Goal: Book appointment/travel/reservation

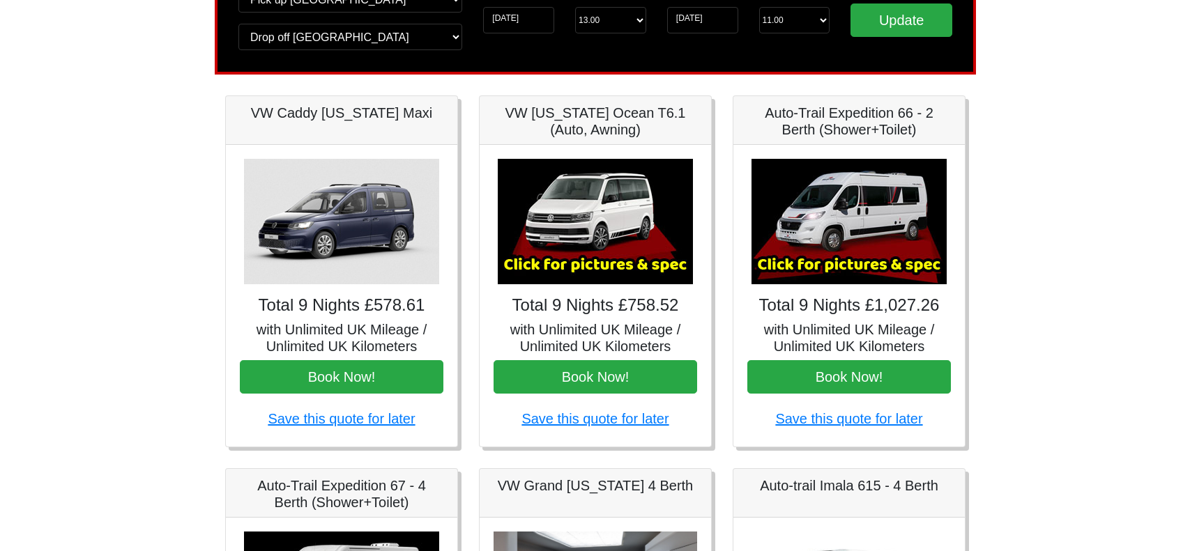
scroll to position [209, 0]
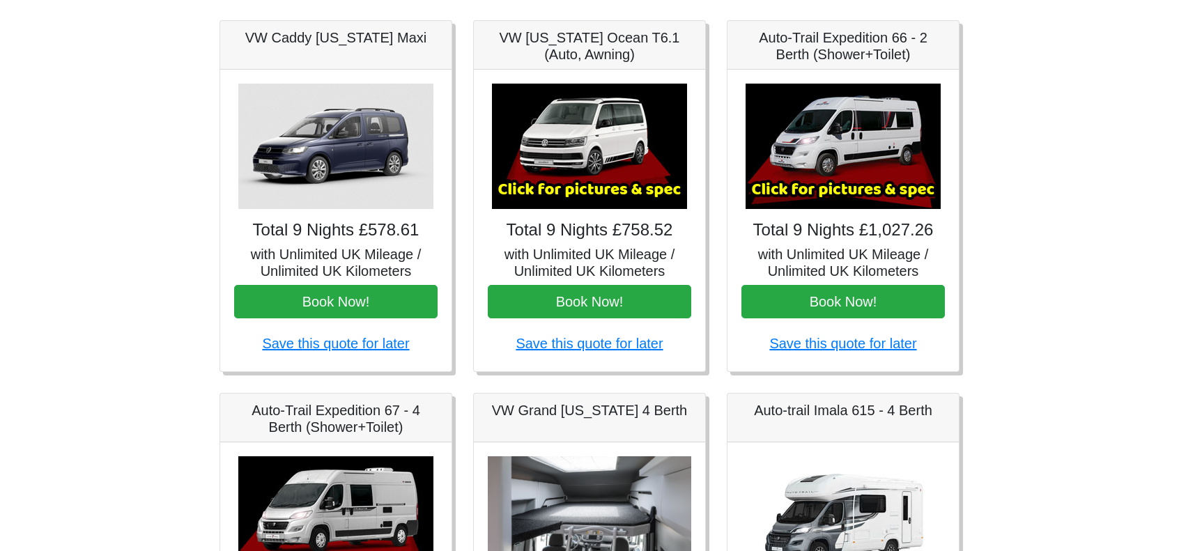
click at [866, 172] on img at bounding box center [843, 146] width 195 height 125
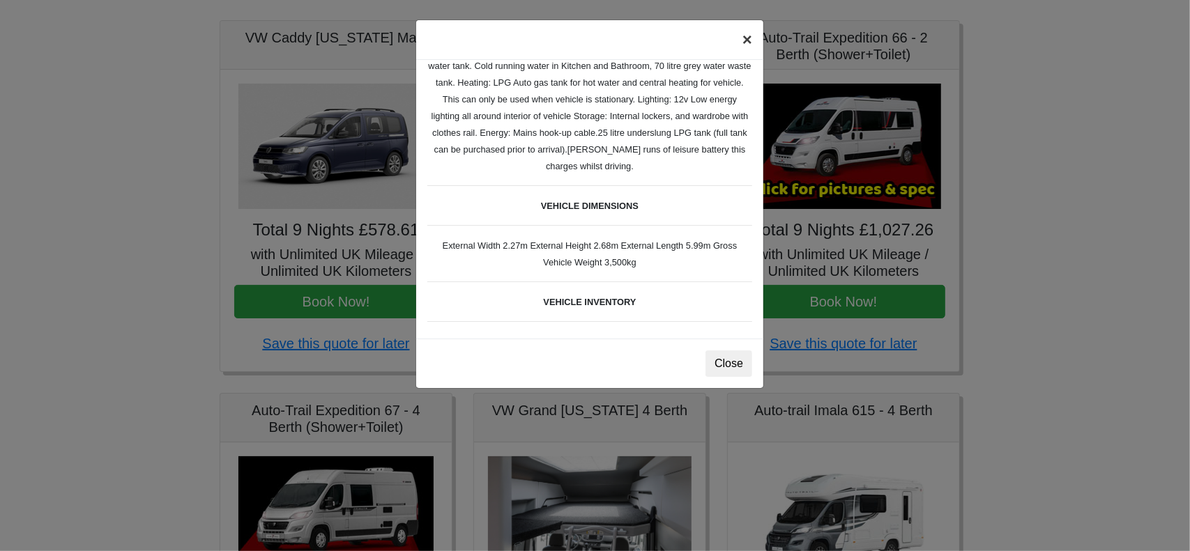
scroll to position [348, 0]
click at [747, 40] on button "×" at bounding box center [747, 39] width 32 height 39
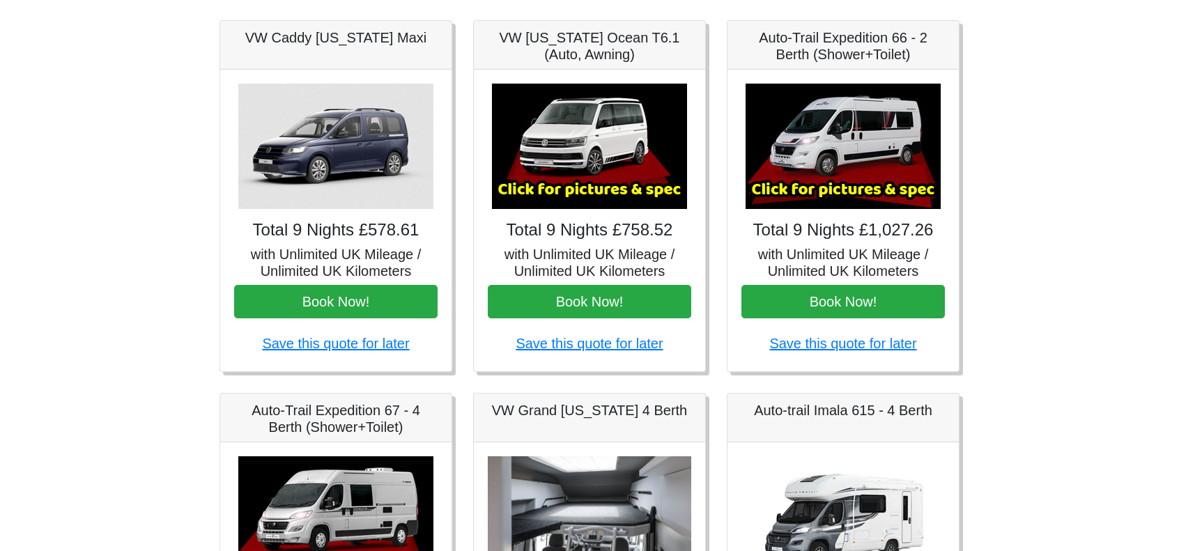
click at [578, 141] on img at bounding box center [589, 146] width 195 height 125
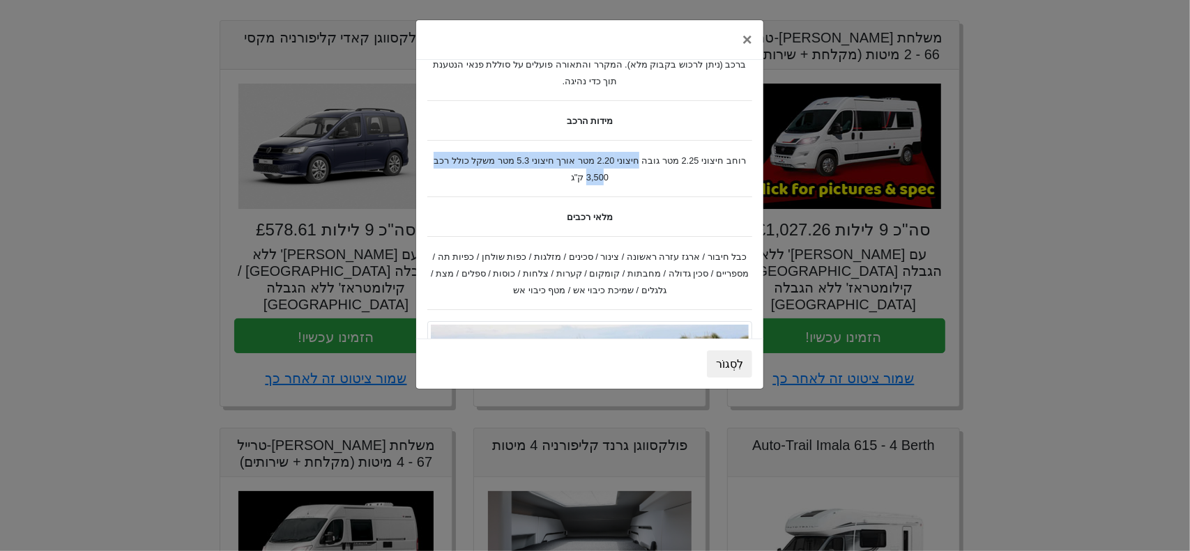
drag, startPoint x: 643, startPoint y: 134, endPoint x: 590, endPoint y: 160, distance: 58.6
click at [590, 160] on div "מפרט פולקסווגן קליפורניה אושן T6 נתונים טכניים מנוע: דיזל תיבת הילוכים: תיבת הי…" at bounding box center [589, 199] width 347 height 279
click at [590, 160] on font "רוחב חיצוני 2.25 מטר גובה חיצוני 2.20 מטר אורך חיצוני 5.3 מטר משקל כולל רכב 3,5…" at bounding box center [589, 168] width 312 height 27
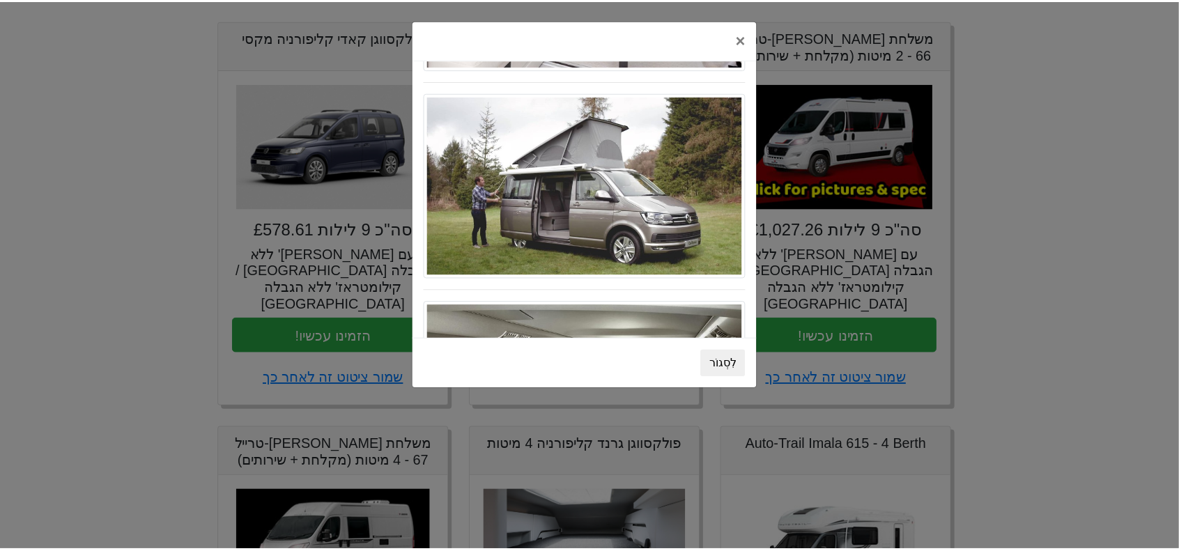
scroll to position [1466, 0]
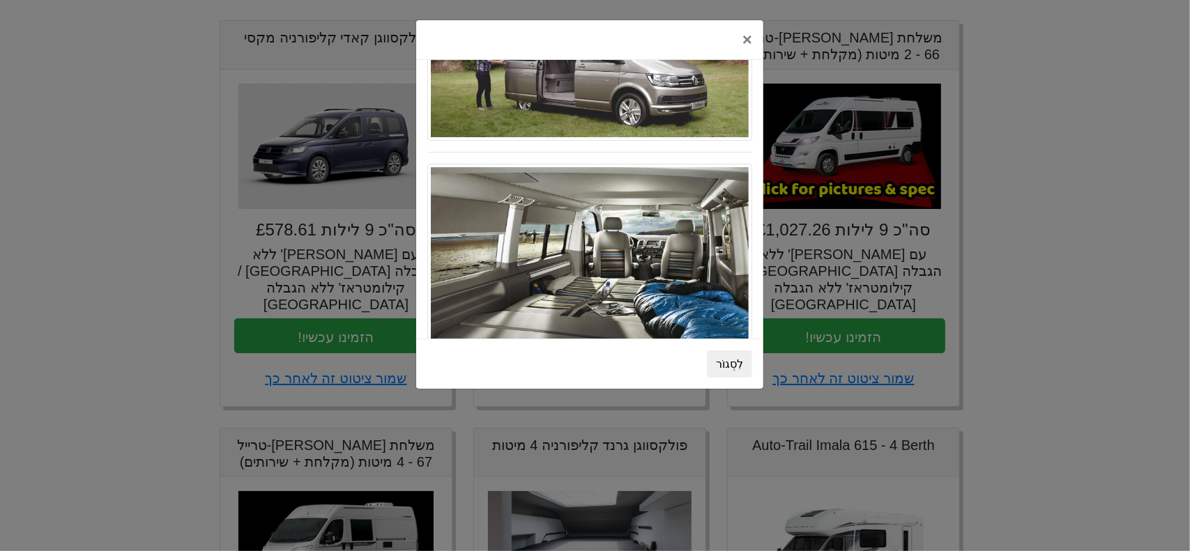
click at [1004, 242] on div "× מפרט פולקסווגן קליפורניה אושן T6 נתונים טכניים מנוע: דיזל תיבת הילוכים: תיבת …" at bounding box center [595, 275] width 1190 height 551
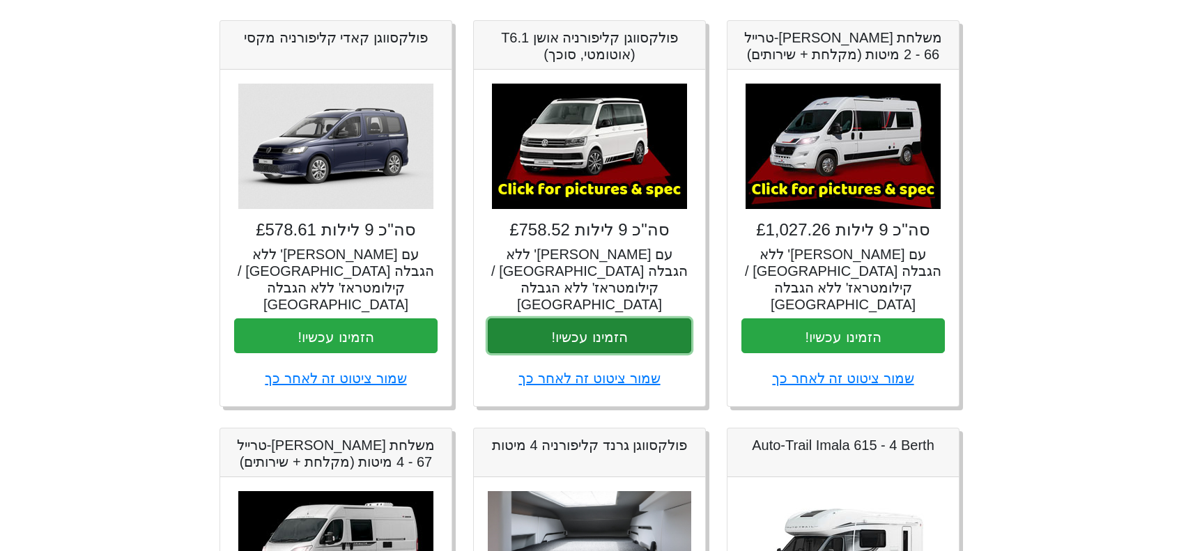
click at [613, 329] on font "הזמינו עכשיו!" at bounding box center [589, 336] width 76 height 15
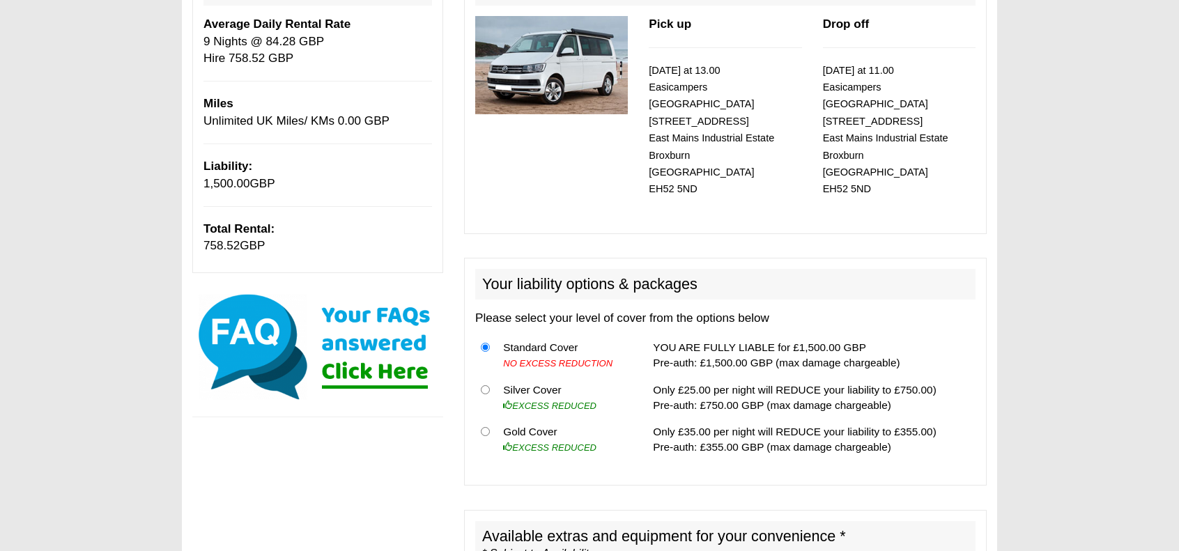
scroll to position [418, 0]
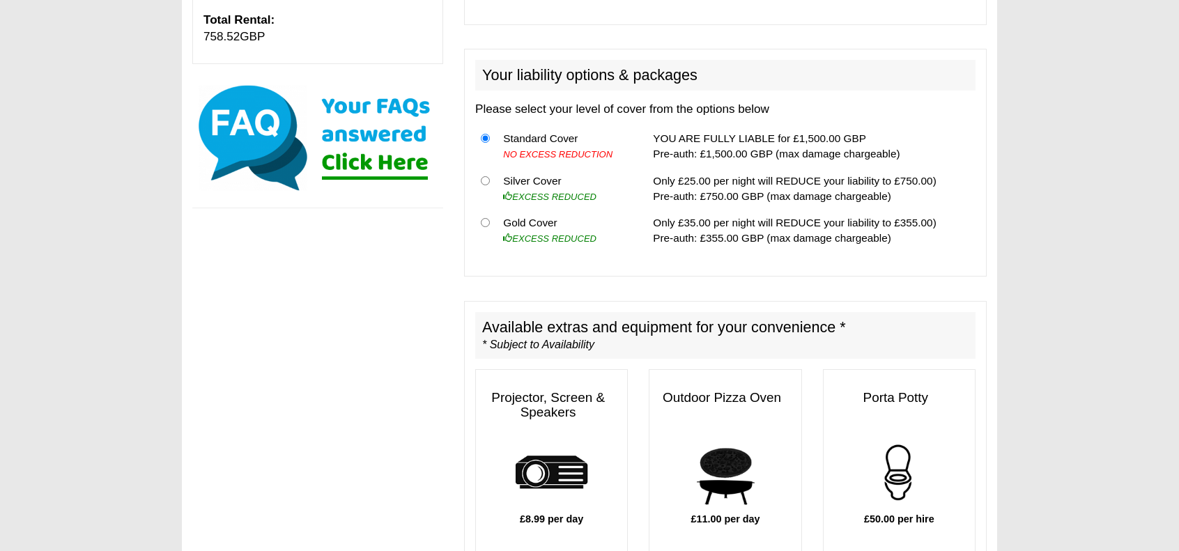
click at [484, 167] on th at bounding box center [486, 188] width 22 height 43
click at [485, 176] on input "radio" at bounding box center [485, 180] width 9 height 9
radio input "true"
